Goal: Check status: Check status

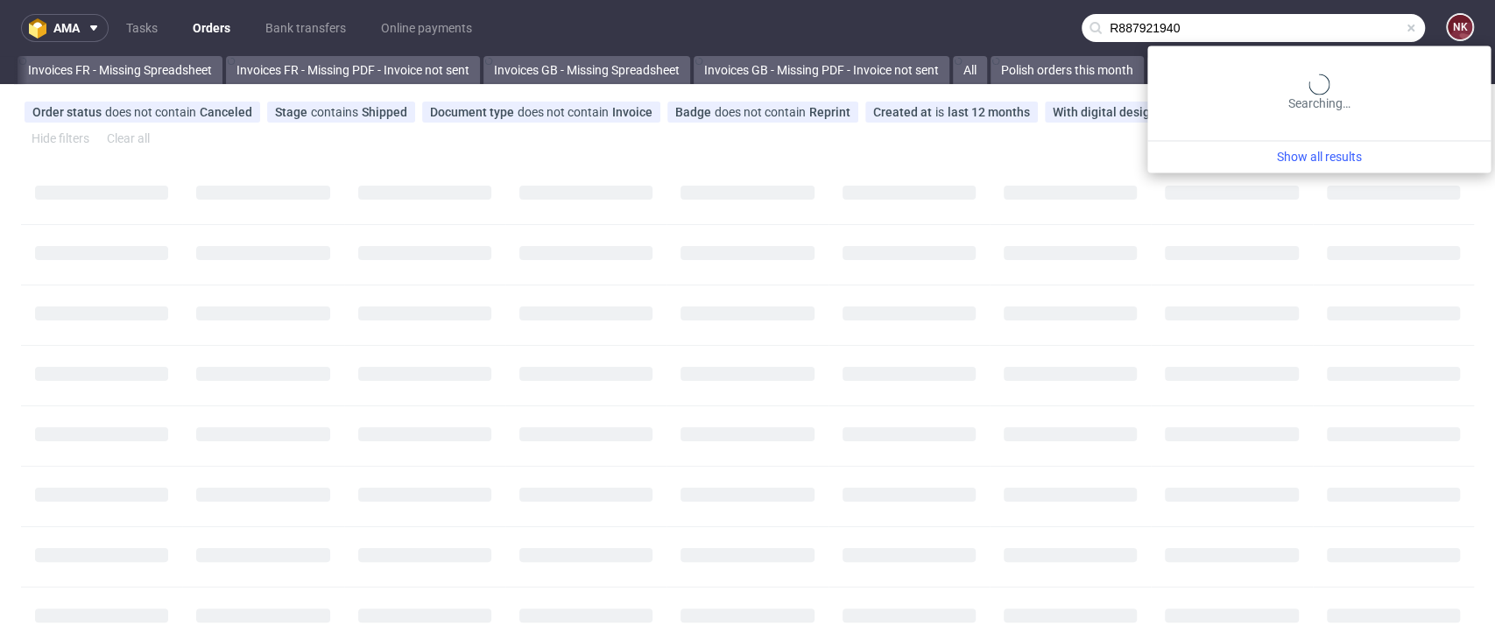
scroll to position [0, 463]
type input "R887921940"
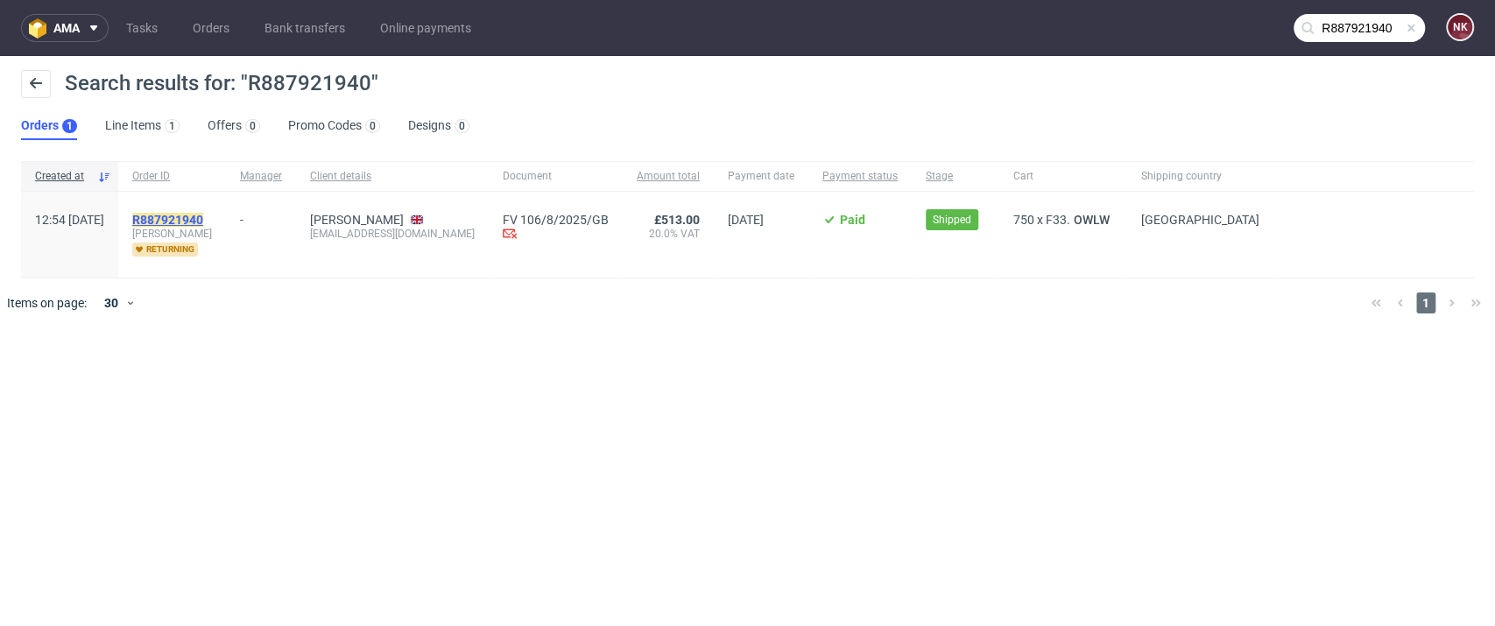
click at [203, 223] on mark "R887921940" at bounding box center [167, 220] width 71 height 14
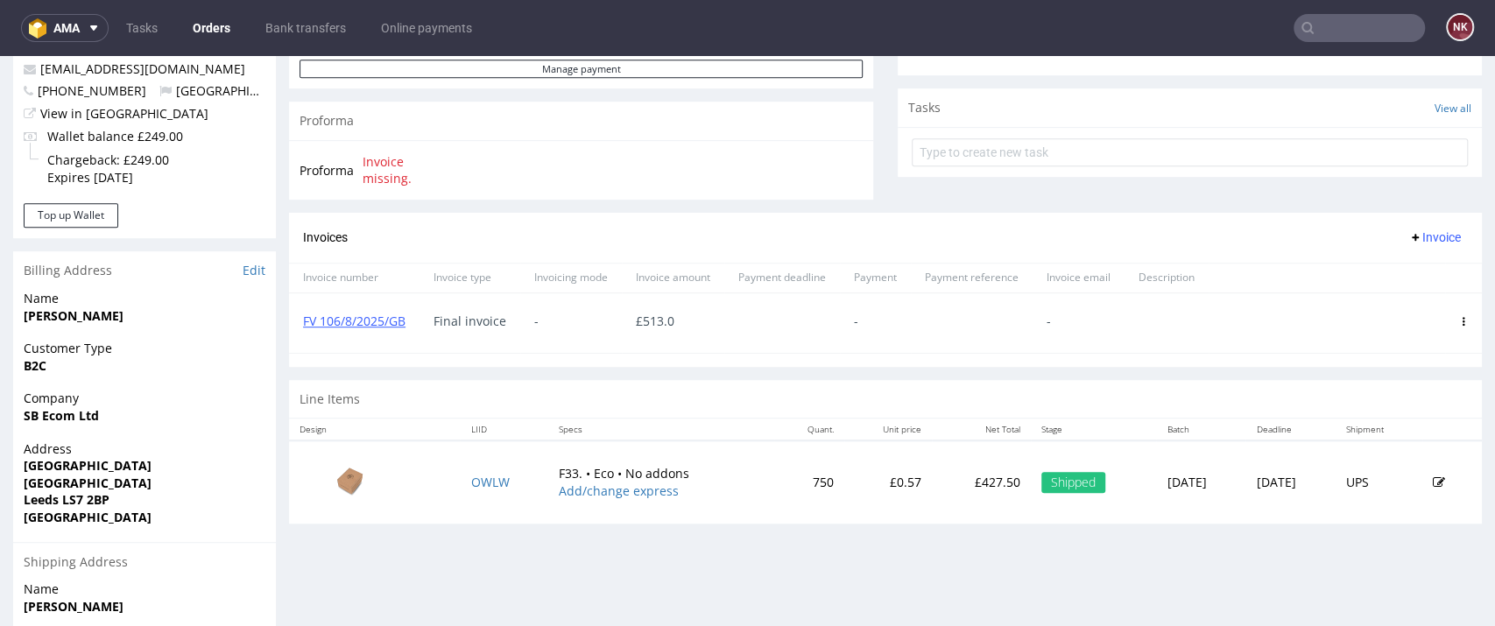
scroll to position [778, 0]
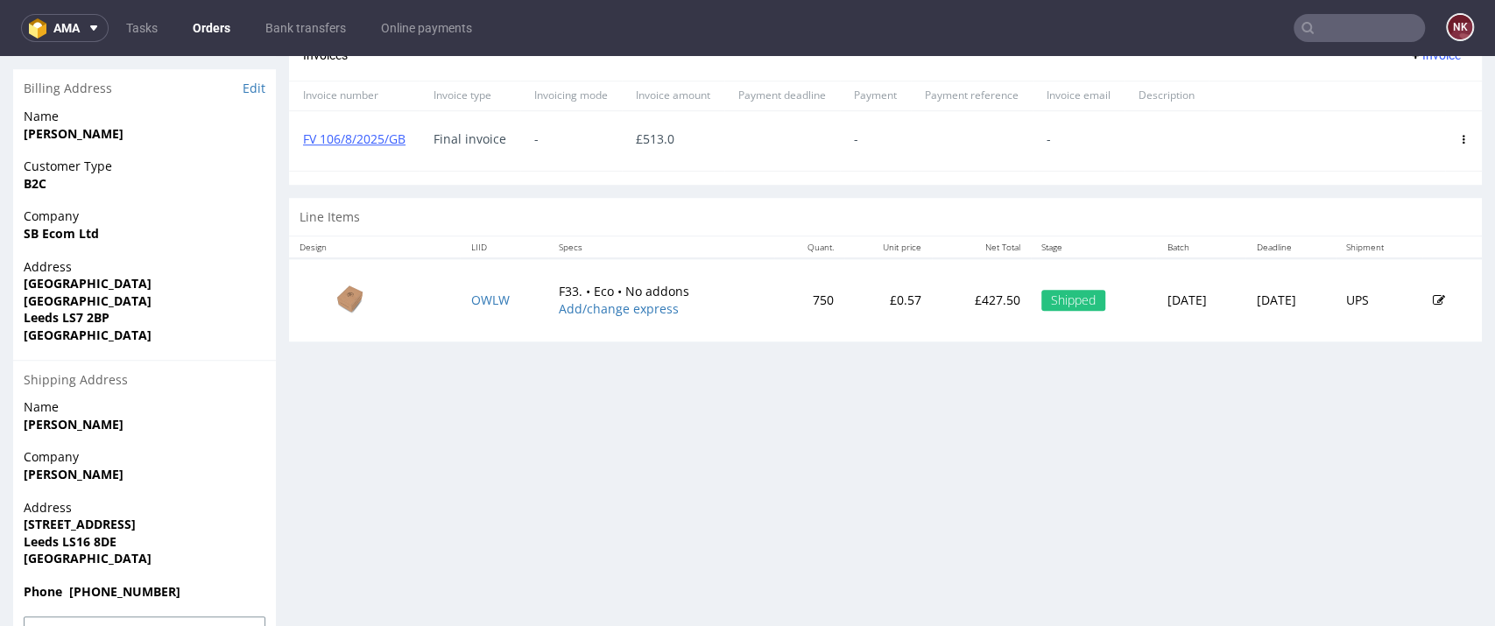
click at [942, 300] on p "£427.50" at bounding box center [981, 301] width 78 height 18
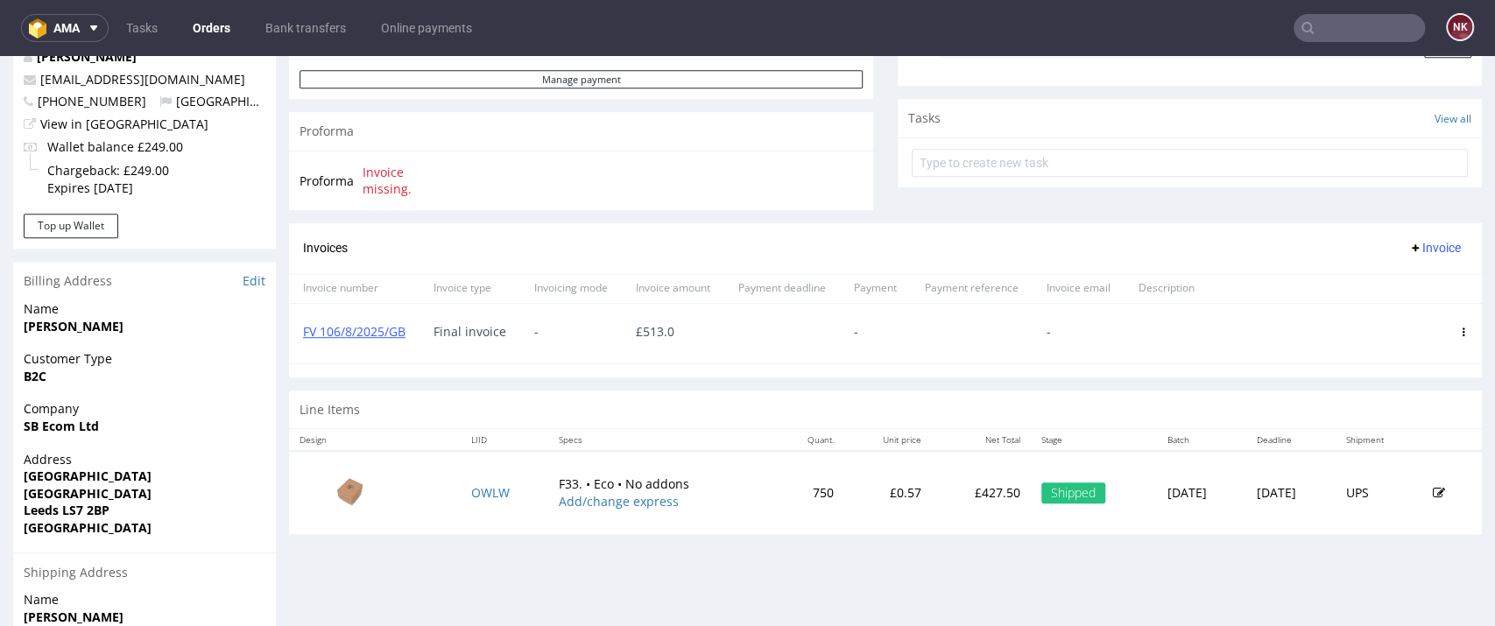
scroll to position [583, 0]
click at [372, 338] on link "FV 106/8/2025/GB" at bounding box center [354, 333] width 102 height 17
click at [1092, 426] on div "Line Items" at bounding box center [885, 411] width 1193 height 39
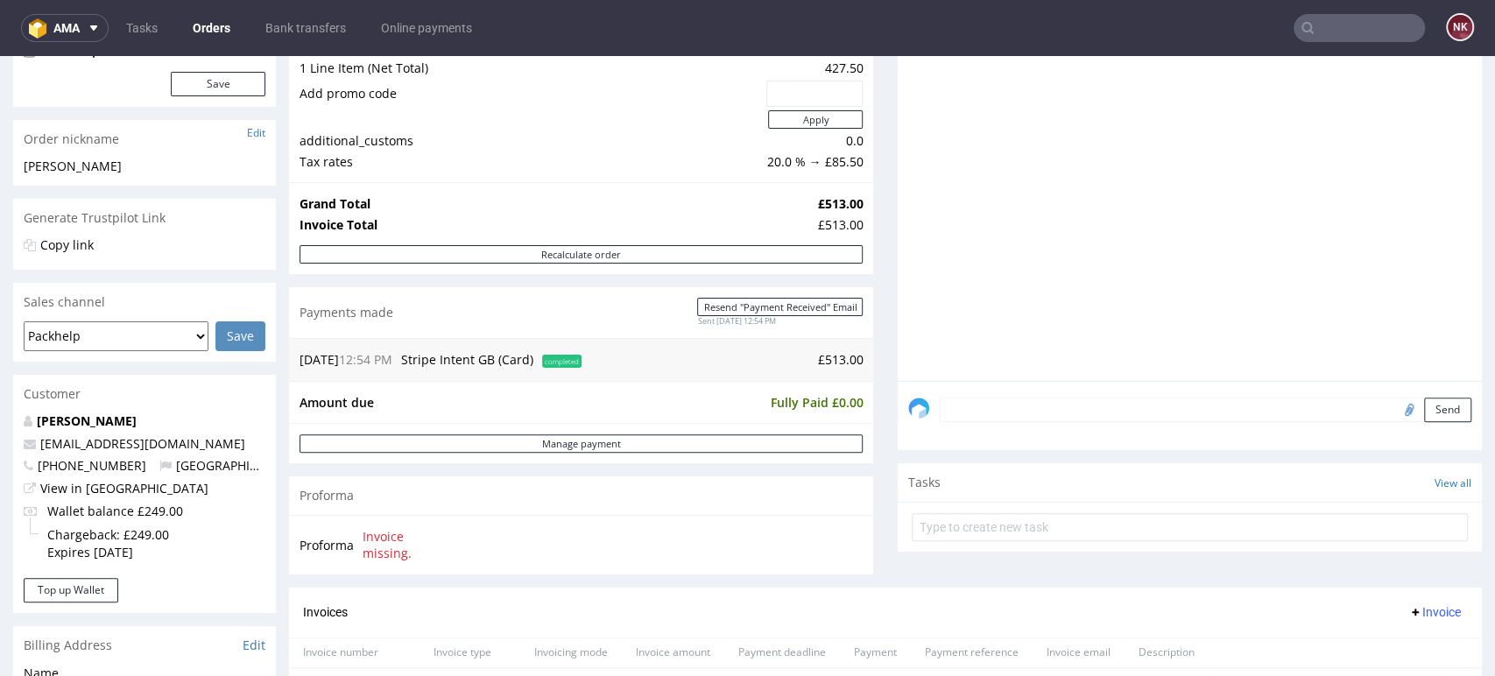
scroll to position [97, 0]
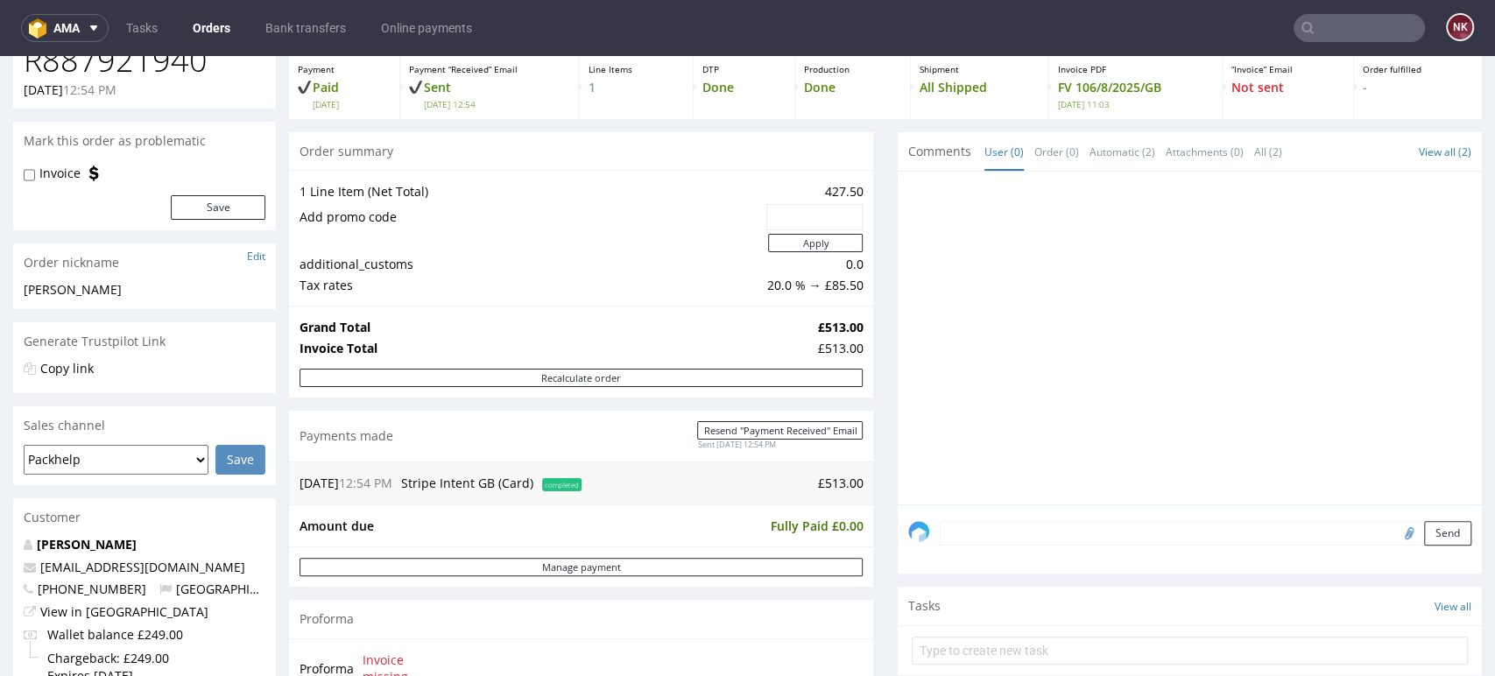
click at [873, 296] on div "Progress Payment Paid [DATE] Payment “Received” Email Sent [DATE] 12:54 Line It…" at bounding box center [885, 525] width 1193 height 1019
click at [1334, 414] on div at bounding box center [1195, 343] width 574 height 322
drag, startPoint x: 1356, startPoint y: 243, endPoint x: 1073, endPoint y: 191, distance: 287.7
click at [1356, 243] on div at bounding box center [1195, 343] width 574 height 322
